Goal: Transaction & Acquisition: Obtain resource

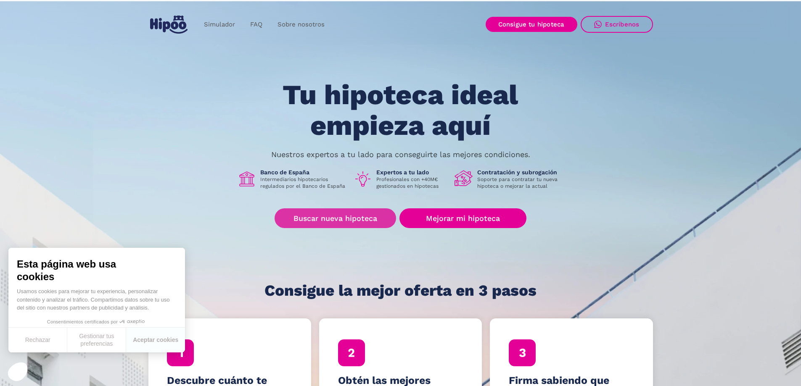
click at [330, 218] on link "Buscar nueva hipoteca" at bounding box center [334, 218] width 121 height 20
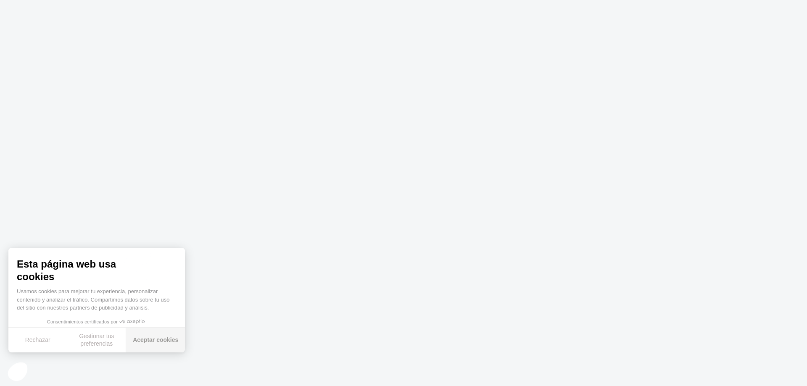
click at [164, 342] on button "Aceptar cookies" at bounding box center [155, 340] width 59 height 25
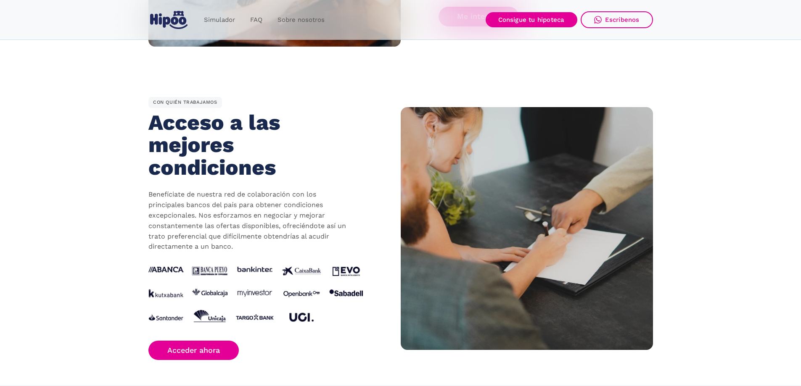
scroll to position [799, 0]
